Goal: Navigation & Orientation: Find specific page/section

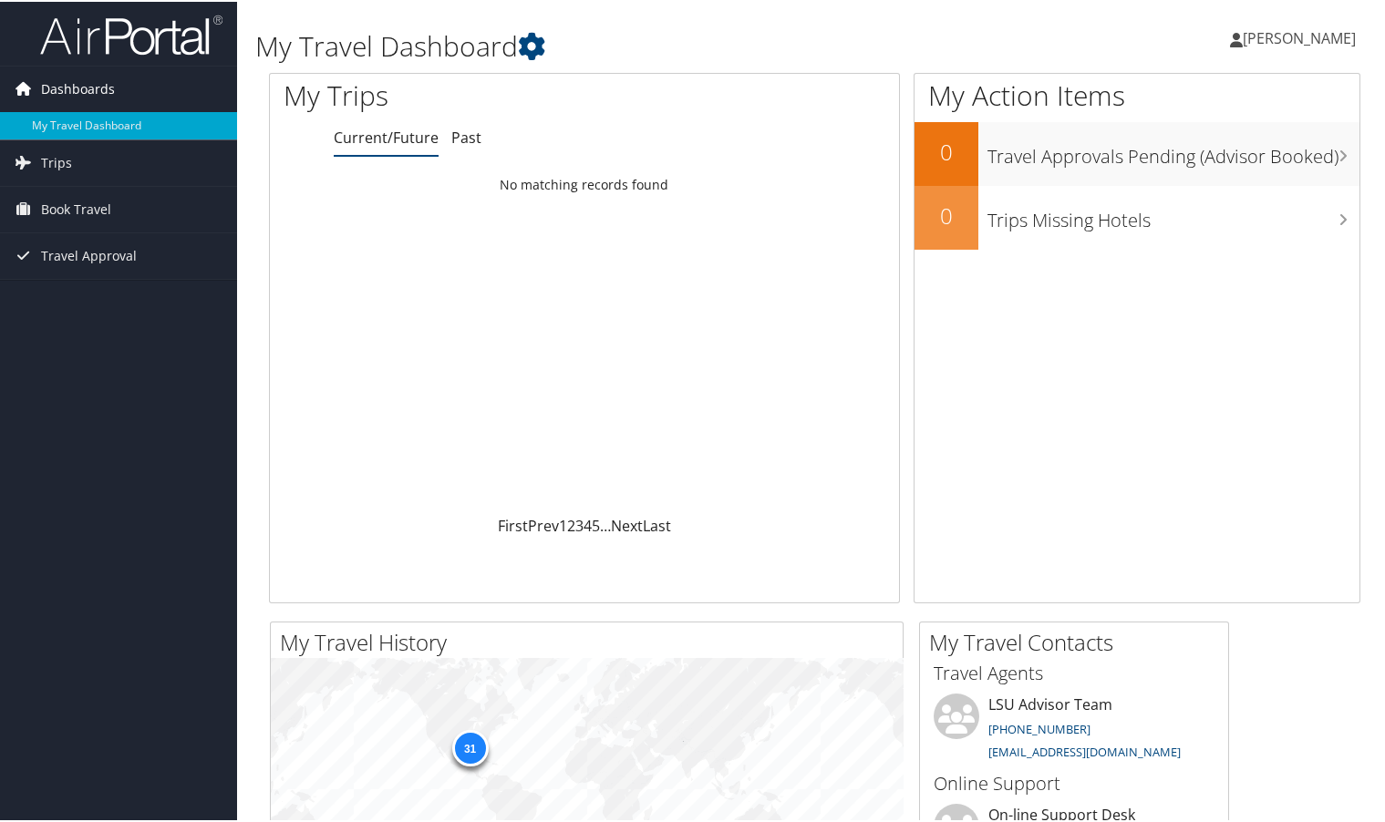
click at [90, 73] on span "Dashboards" at bounding box center [78, 88] width 74 height 46
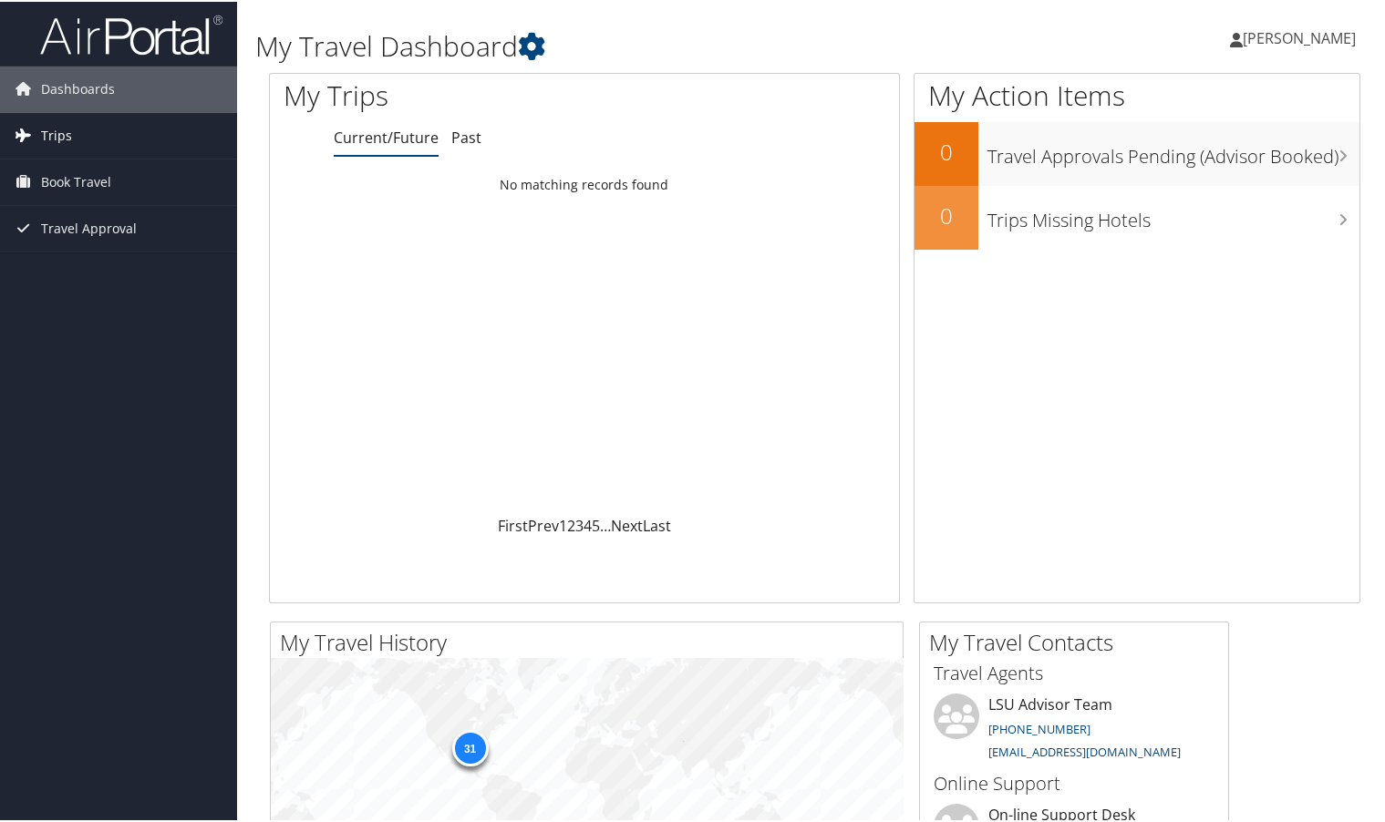
click at [74, 130] on link "Trips" at bounding box center [118, 134] width 237 height 46
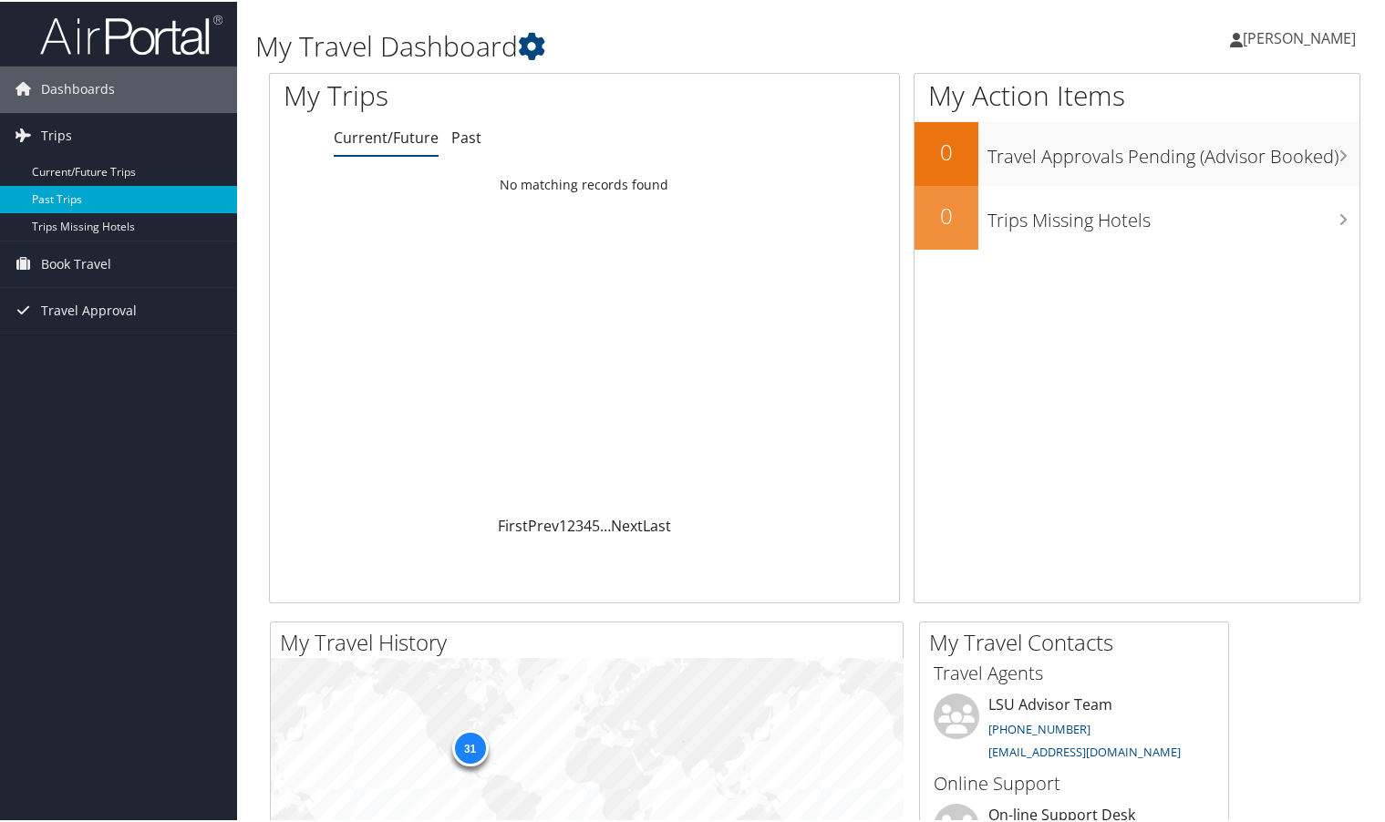
click at [72, 199] on link "Past Trips" at bounding box center [118, 197] width 237 height 27
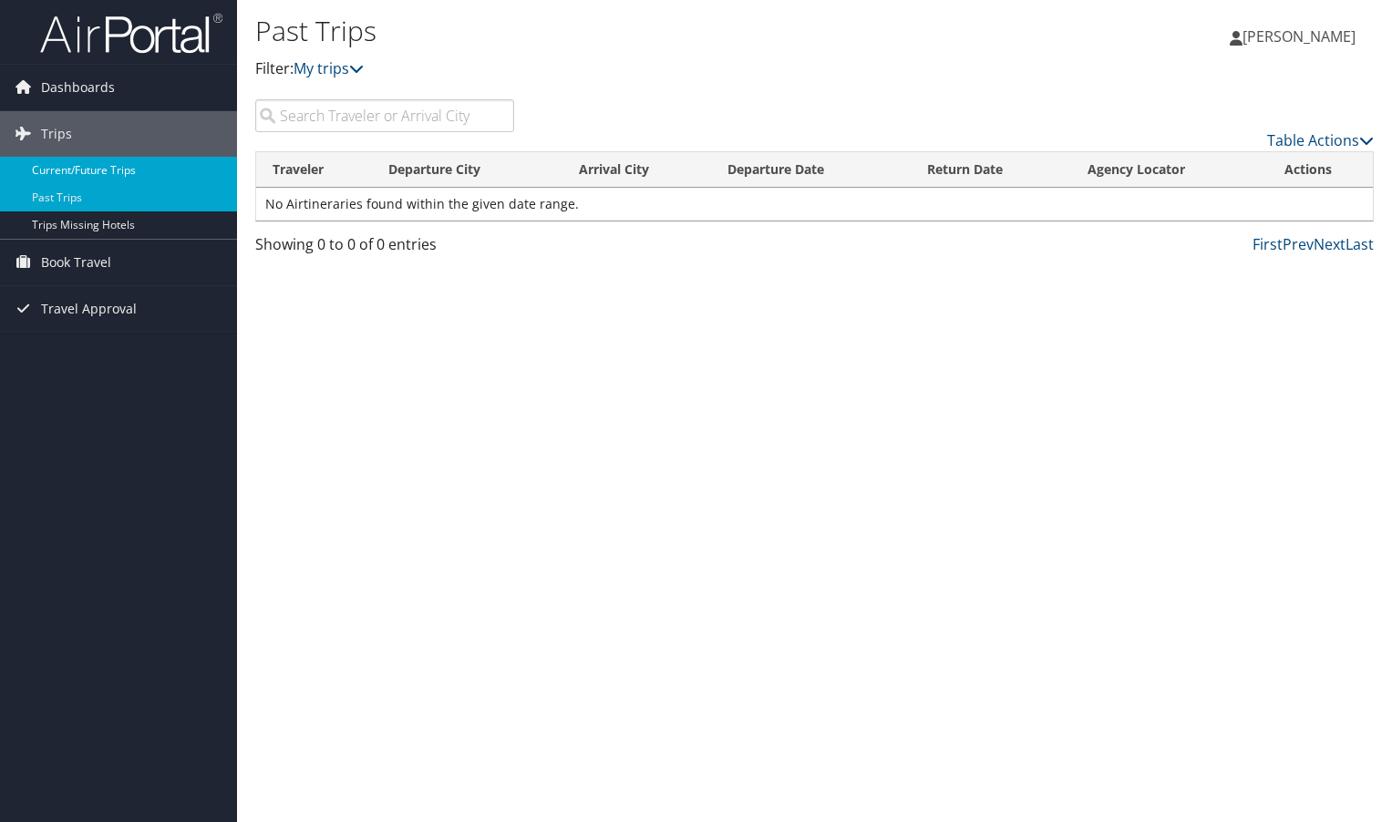
click at [86, 170] on link "Current/Future Trips" at bounding box center [118, 170] width 237 height 27
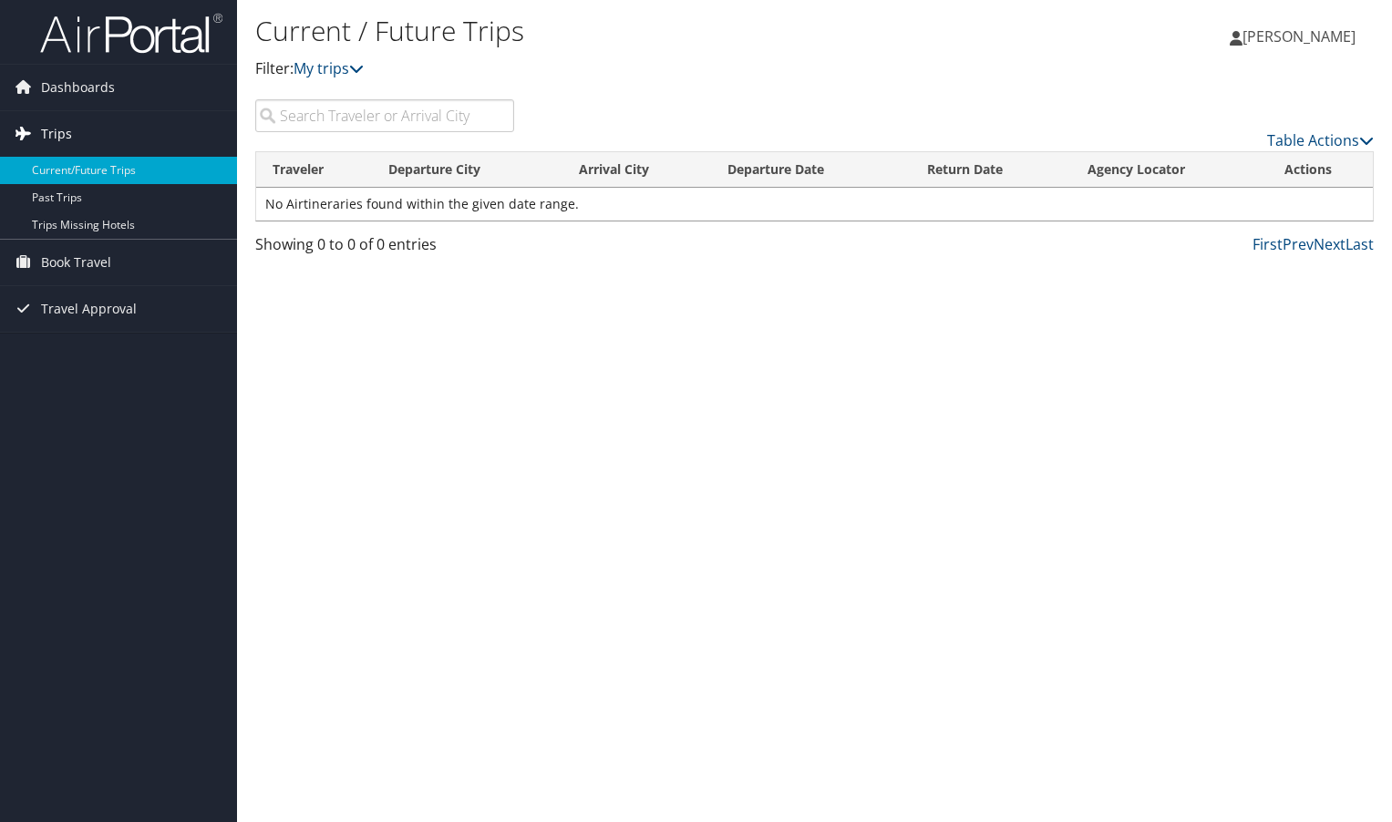
click at [83, 132] on link "Trips" at bounding box center [118, 134] width 237 height 46
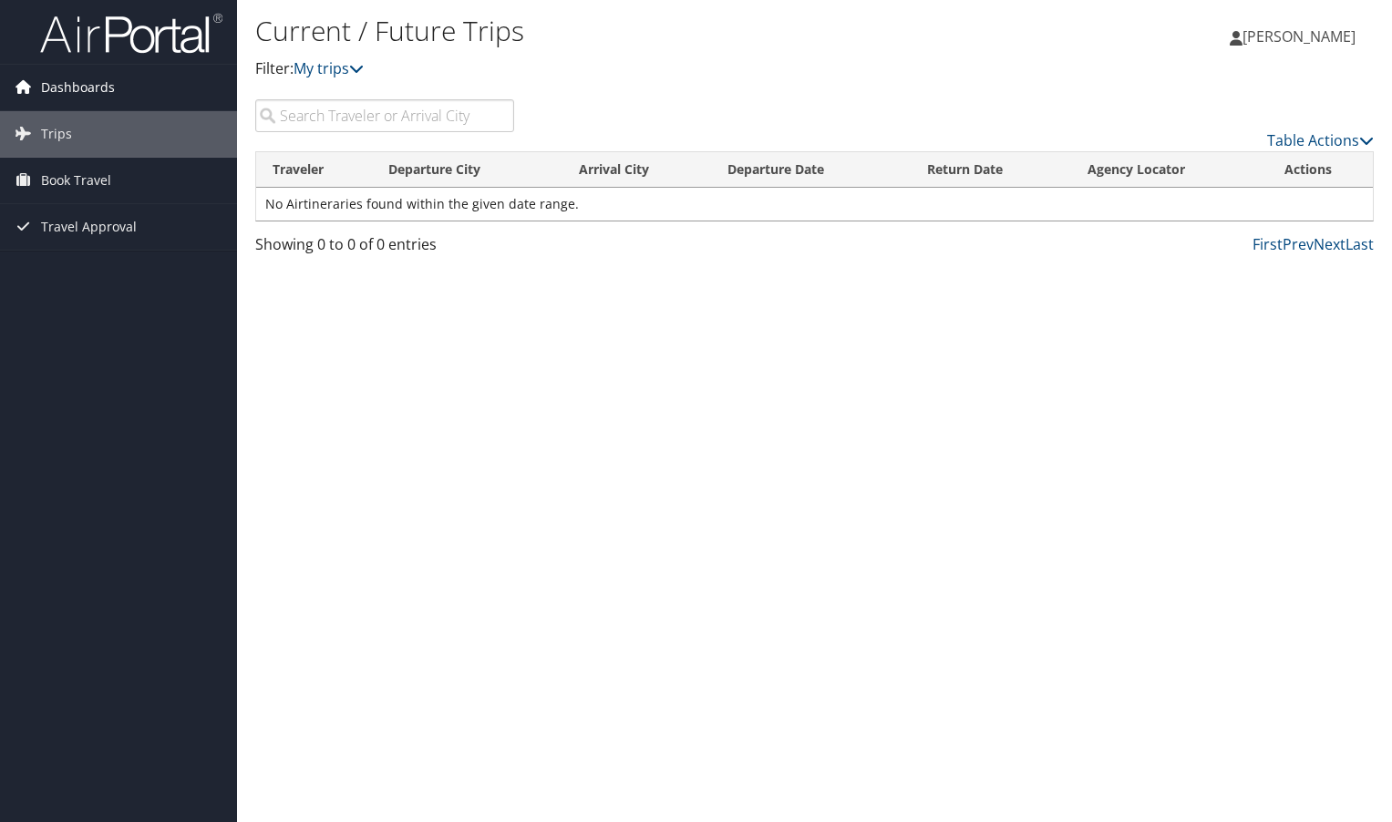
click at [96, 90] on span "Dashboards" at bounding box center [78, 88] width 74 height 46
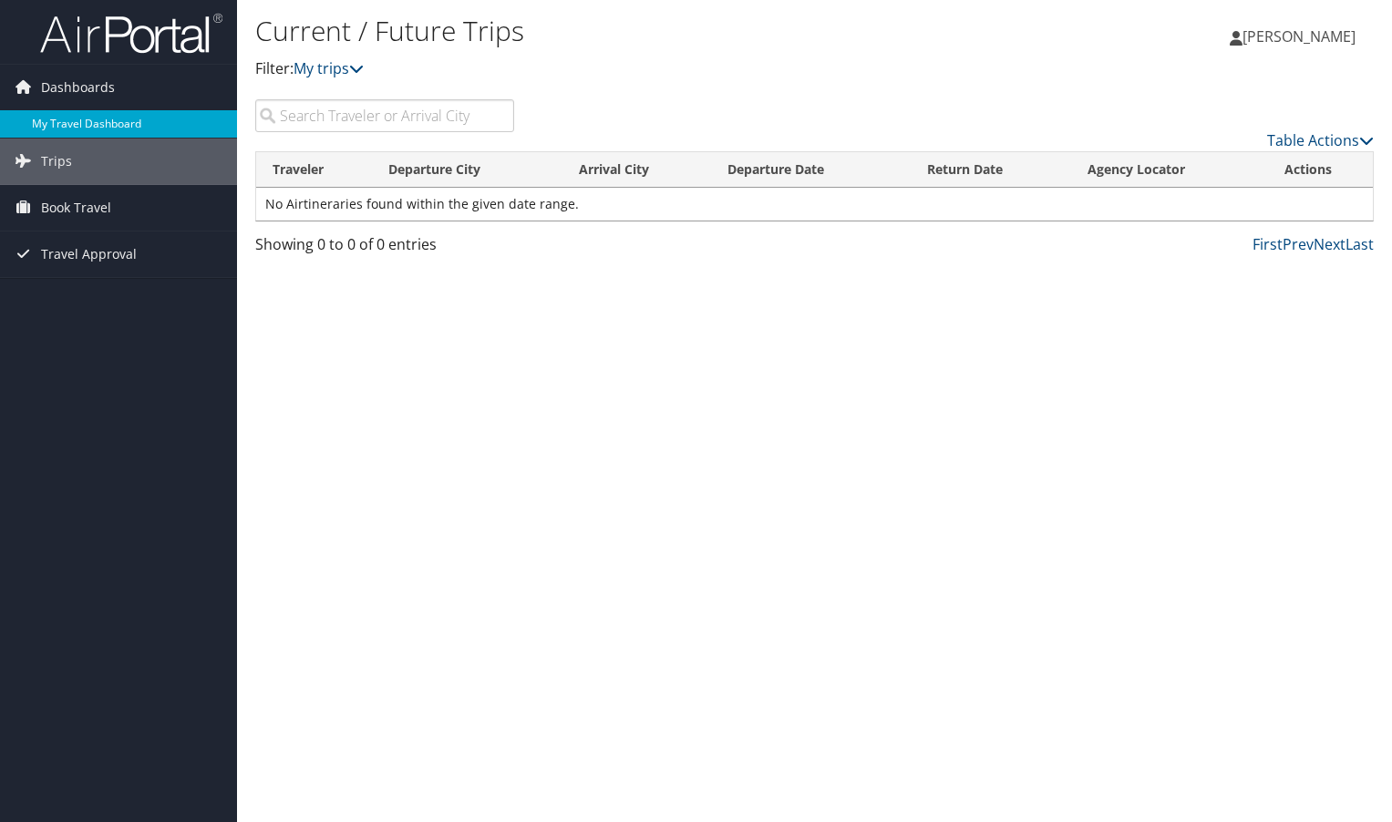
click at [100, 121] on link "My Travel Dashboard" at bounding box center [118, 123] width 237 height 27
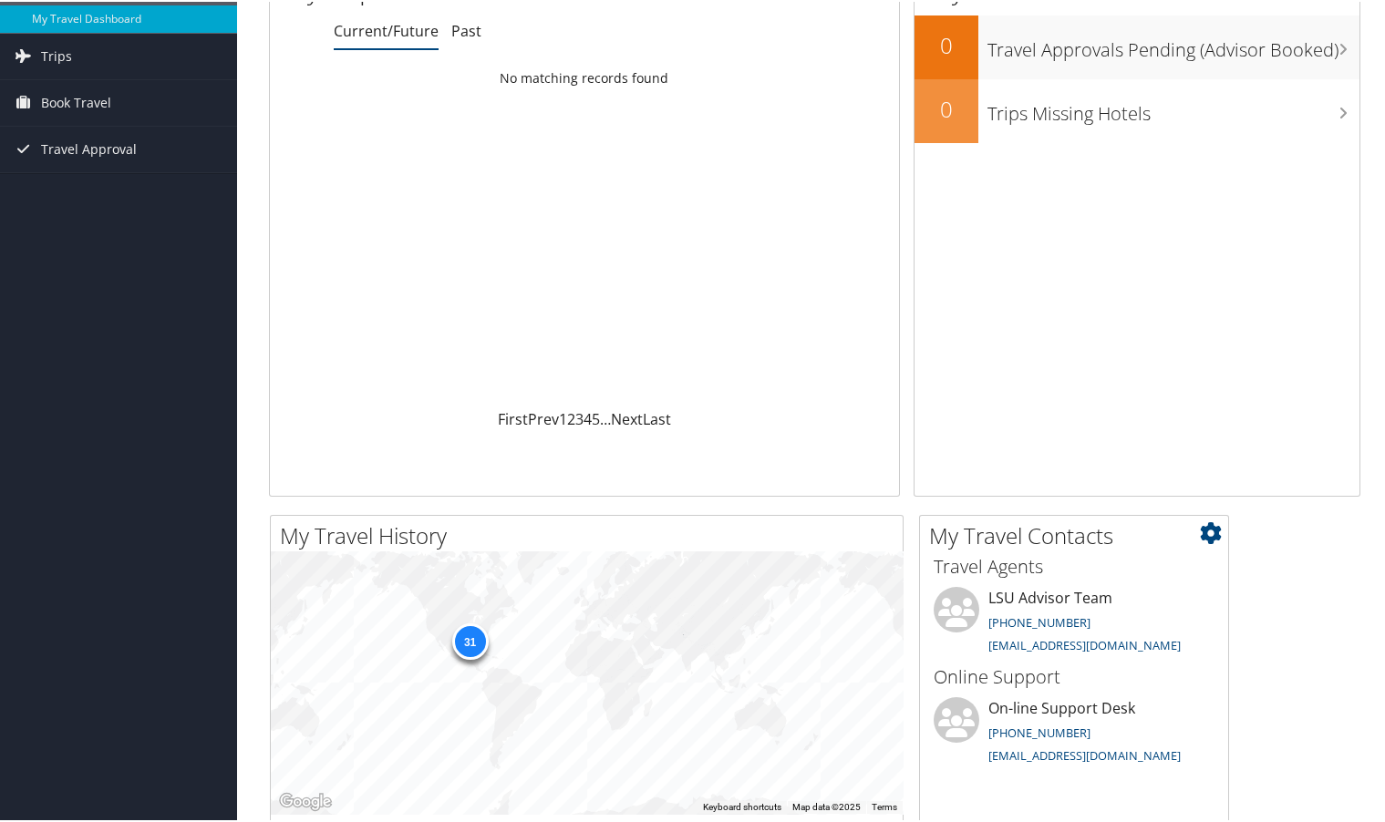
scroll to position [106, 0]
click at [466, 641] on div "31" at bounding box center [469, 641] width 36 height 36
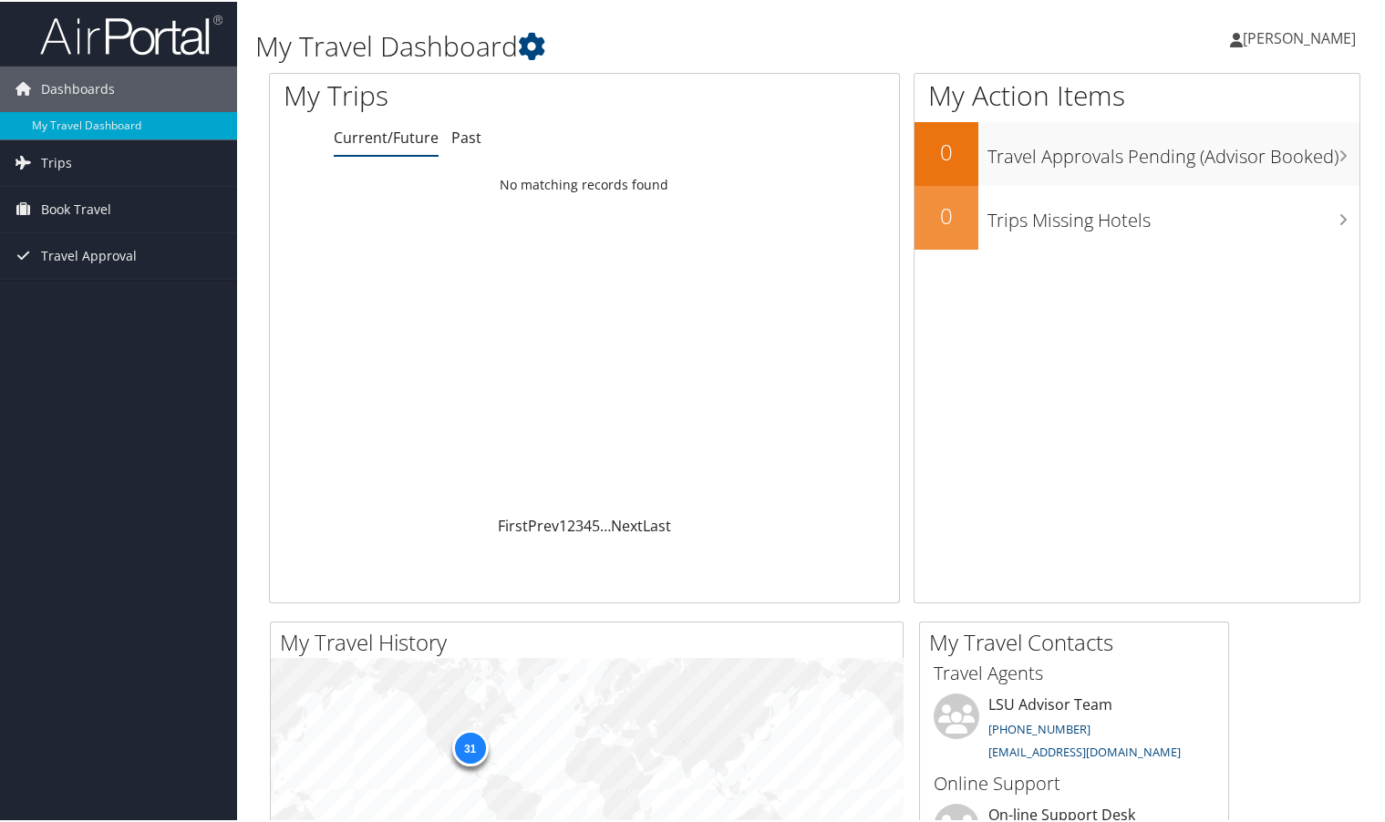
scroll to position [0, 0]
click at [1289, 35] on span "[PERSON_NAME]" at bounding box center [1299, 36] width 113 height 20
click at [1074, 407] on div "My Action Items 0 Travel Approvals Pending (Advisor Booked) 0 Trips Missing Hot…" at bounding box center [1137, 336] width 447 height 531
